Goal: Find specific page/section: Find specific page/section

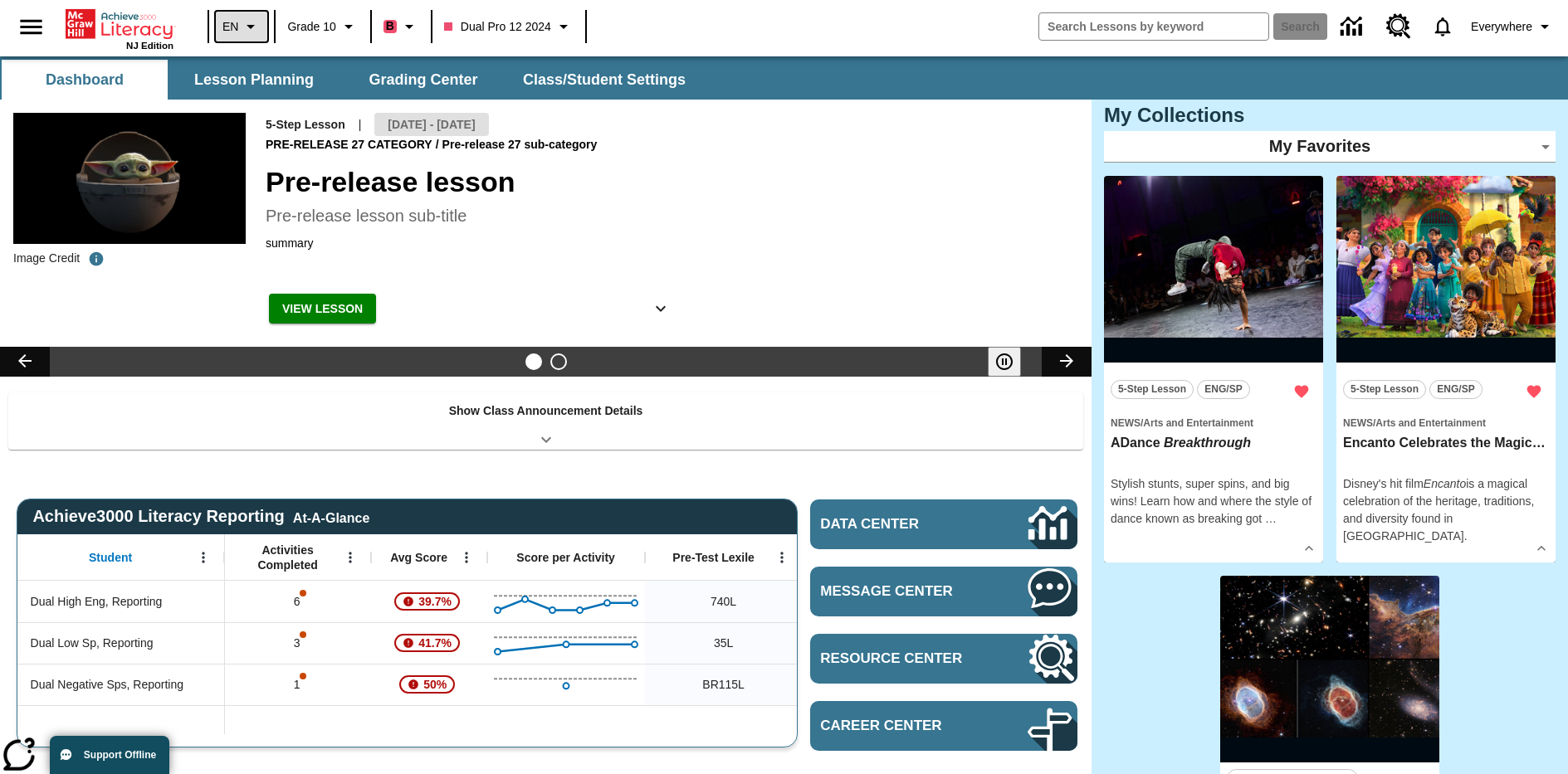
click at [240, 27] on icon "Language: EN, Select a language" at bounding box center [250, 26] width 20 height 20
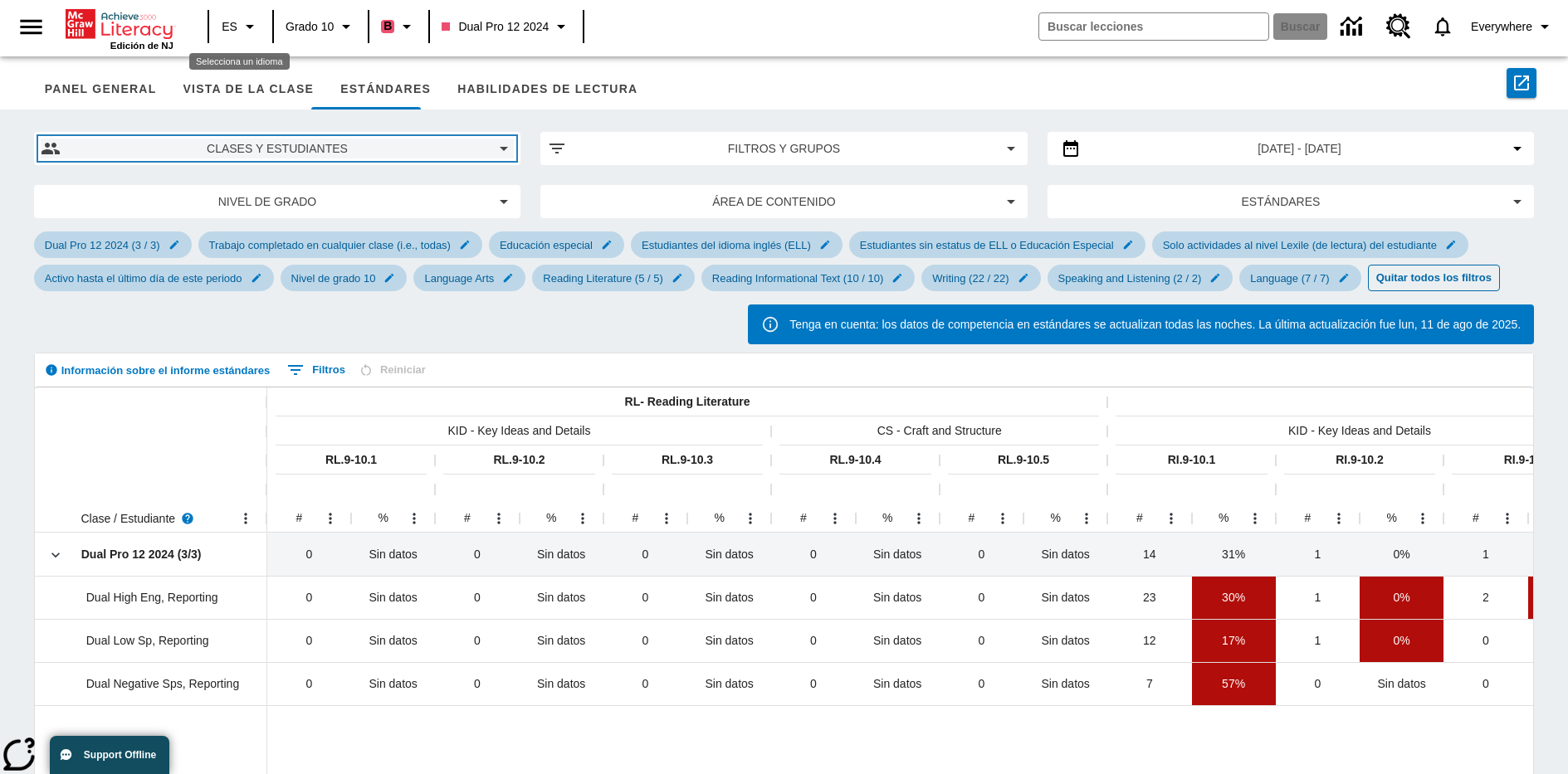
click at [277, 148] on span "Clases y estudiantes" at bounding box center [277, 149] width 407 height 17
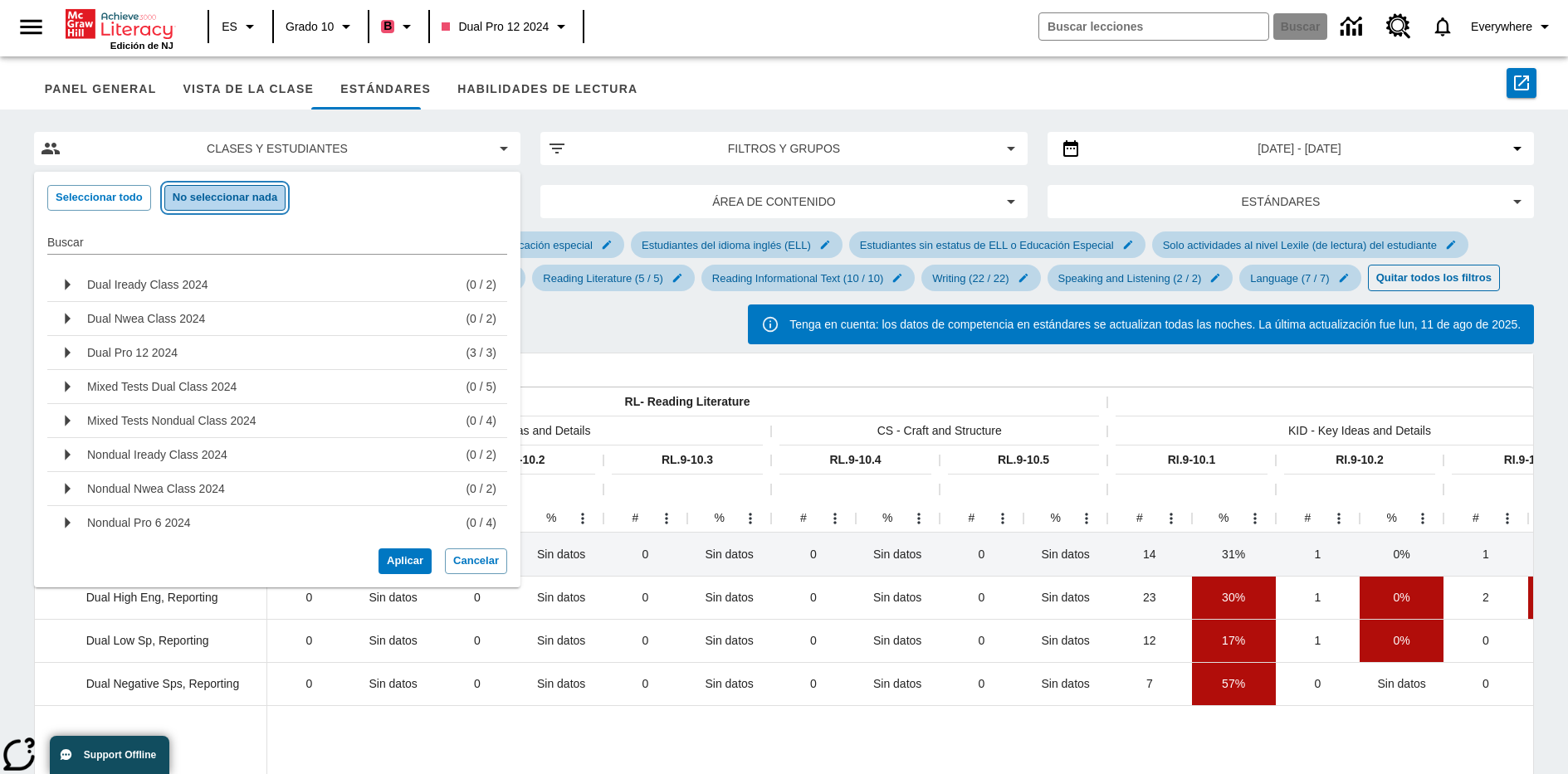
click at [224, 197] on button "No seleccionar nada" at bounding box center [225, 197] width 122 height 26
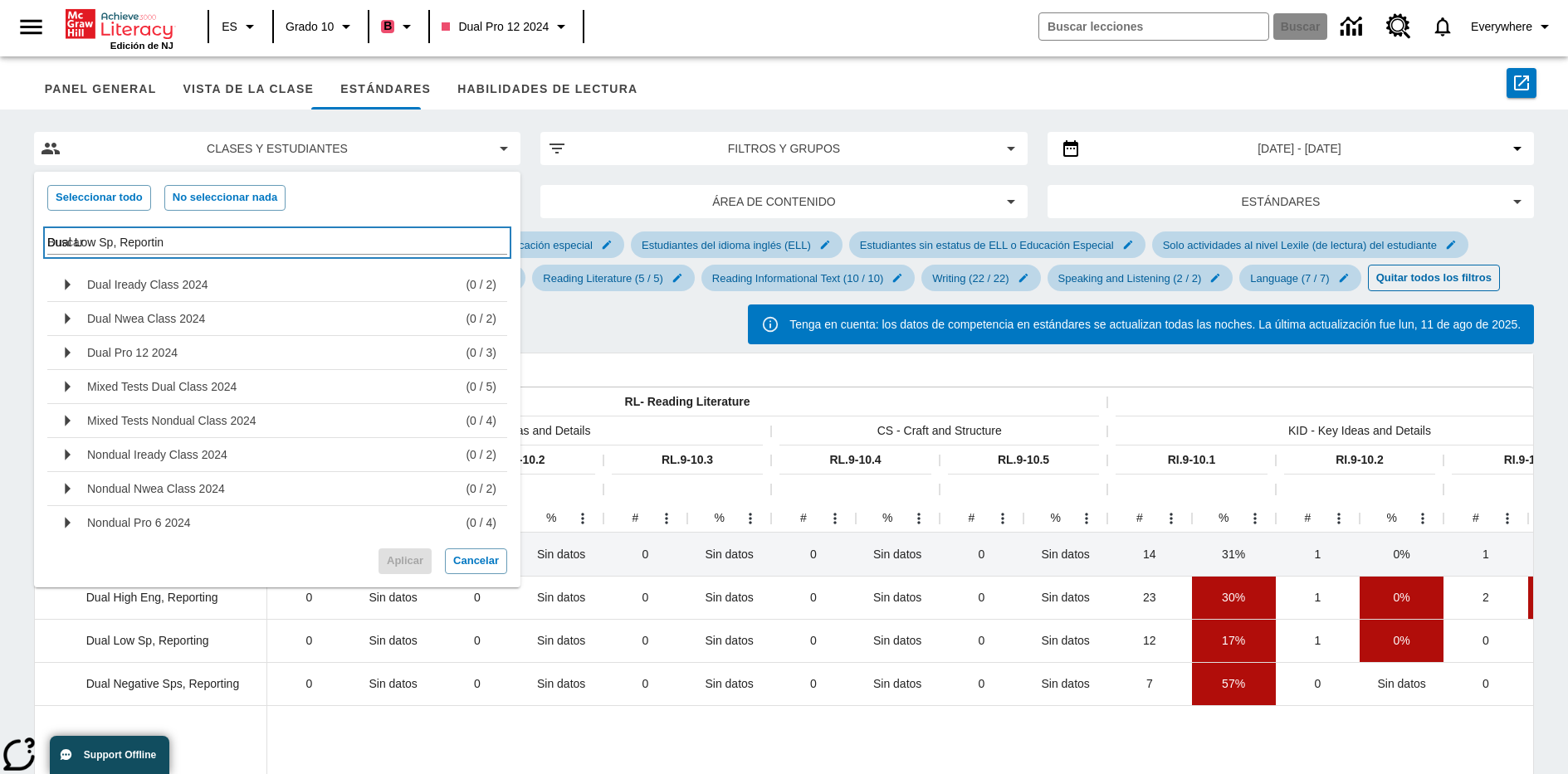
type input "Dual Low Sp, Reporting"
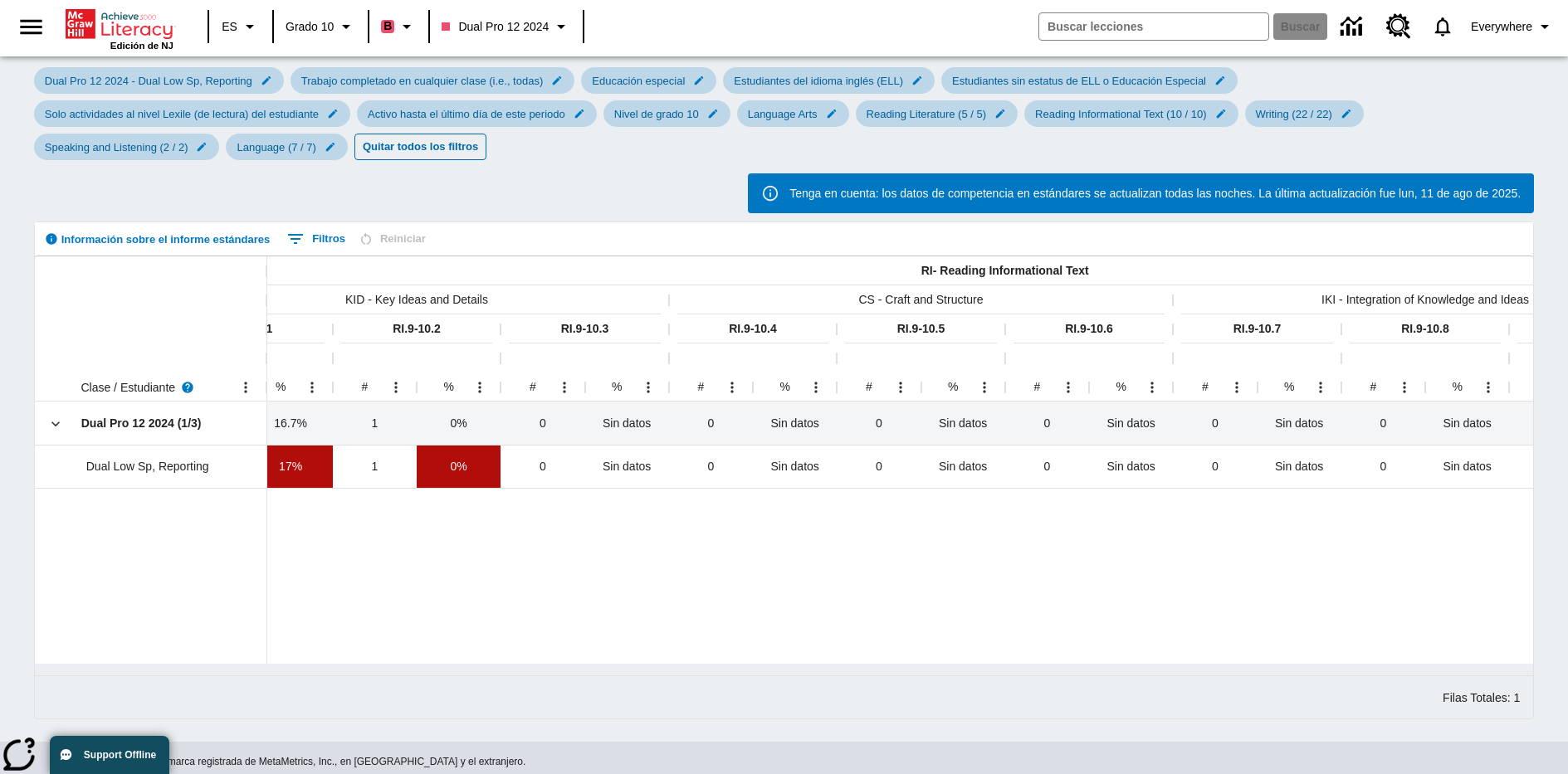
scroll to position [0, 943]
